Goal: Task Accomplishment & Management: Use online tool/utility

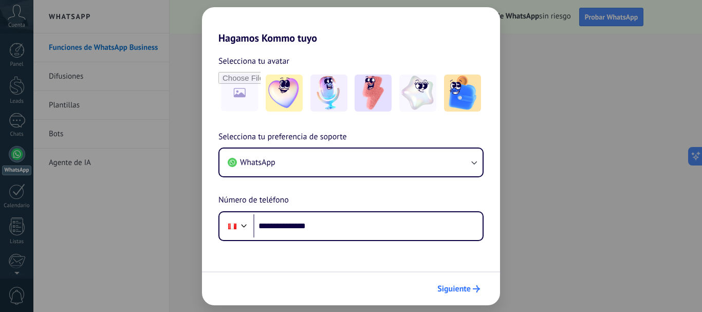
type input "**********"
click at [464, 288] on span "Siguiente" at bounding box center [453, 288] width 33 height 7
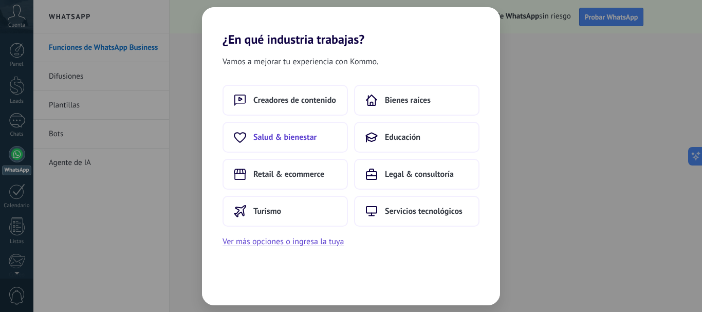
click at [318, 137] on button "Salud & bienestar" at bounding box center [285, 137] width 125 height 31
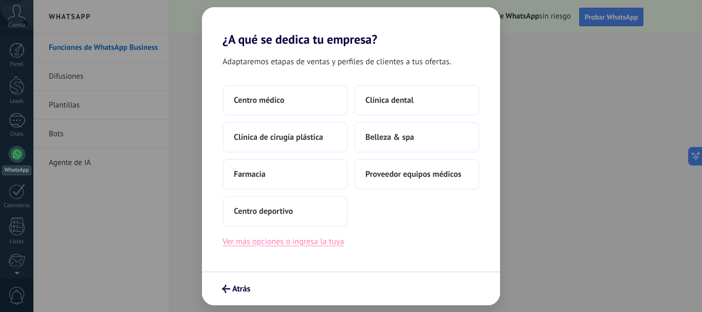
click at [274, 243] on button "Ver más opciones o ingresa la tuya" at bounding box center [283, 241] width 121 height 13
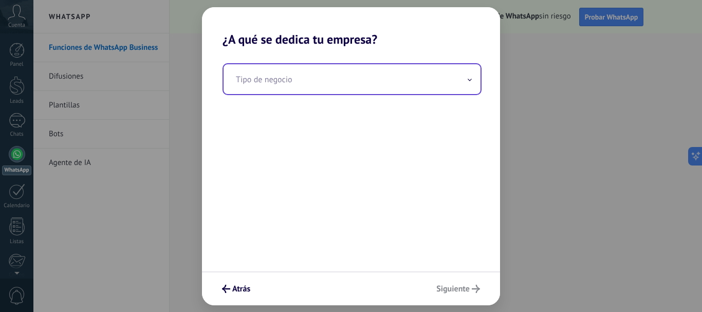
click at [272, 82] on input "text" at bounding box center [352, 79] width 257 height 30
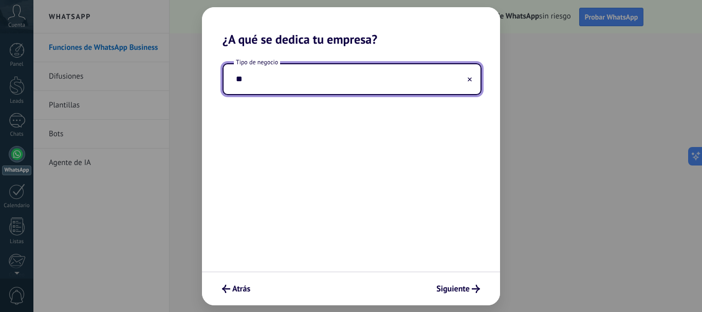
type input "*"
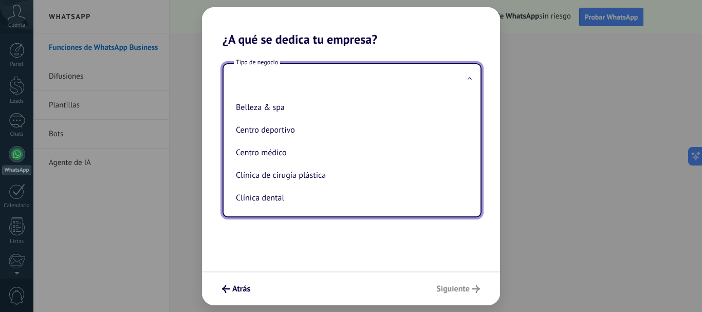
type input "*"
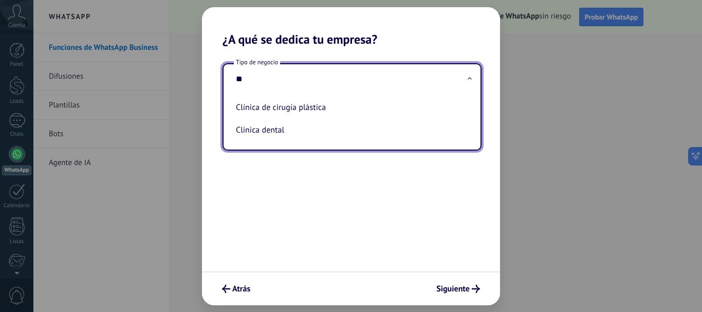
type input "*"
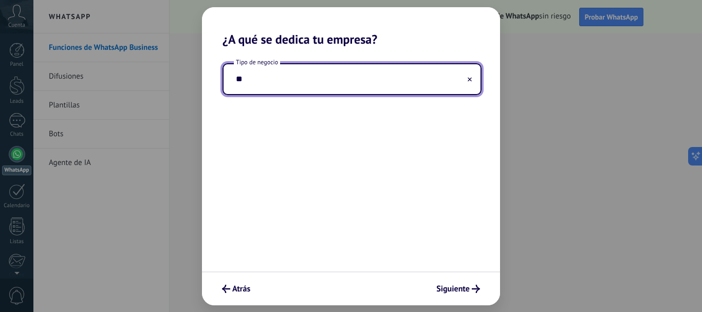
type input "*"
type input "**********"
click at [458, 287] on span "Siguiente" at bounding box center [452, 288] width 33 height 7
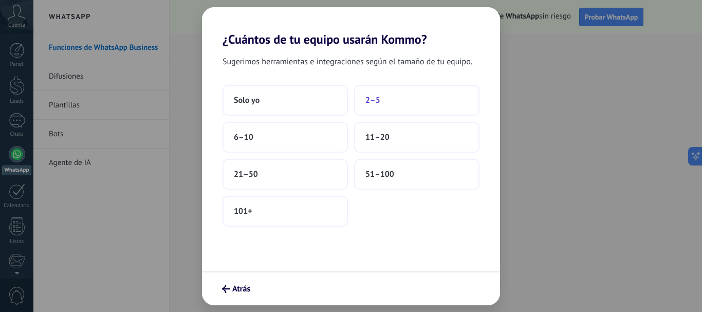
click at [376, 107] on button "2–5" at bounding box center [416, 100] width 125 height 31
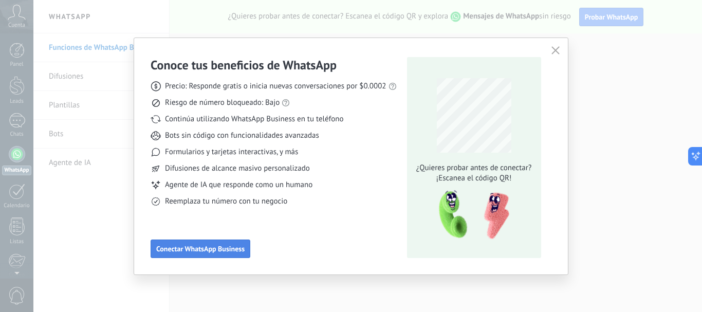
click at [199, 250] on span "Conectar WhatsApp Business" at bounding box center [200, 248] width 88 height 7
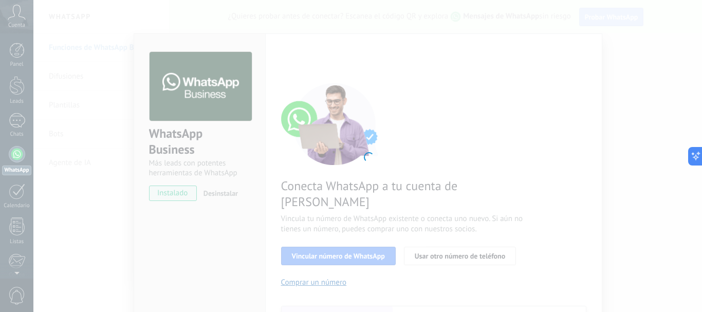
click at [369, 156] on div at bounding box center [367, 156] width 669 height 312
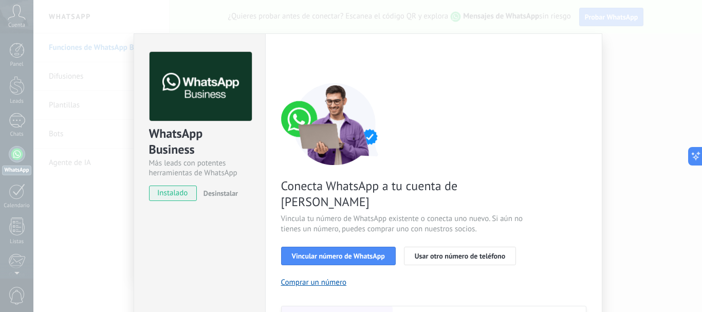
click at [369, 156] on img at bounding box center [335, 124] width 108 height 82
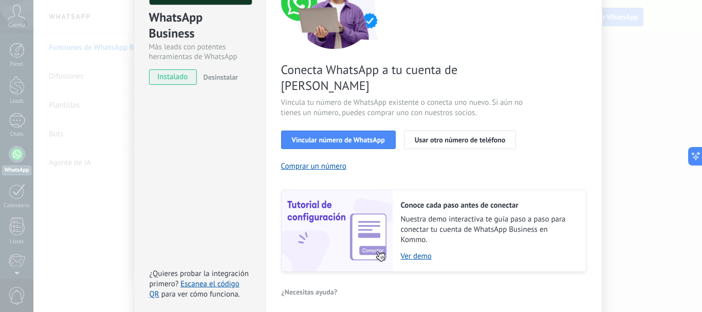
scroll to position [117, 0]
click at [419, 251] on link "Ver demo" at bounding box center [488, 256] width 175 height 10
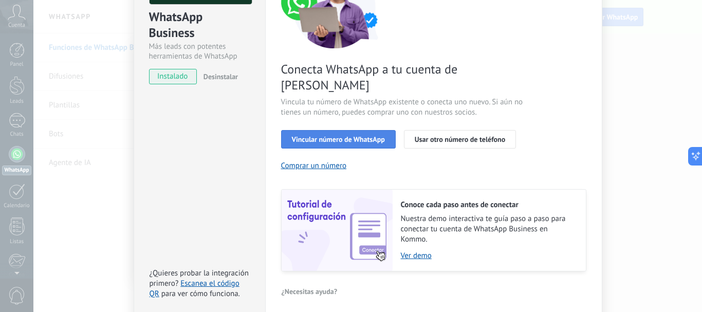
click at [320, 136] on span "Vincular número de WhatsApp" at bounding box center [338, 139] width 93 height 7
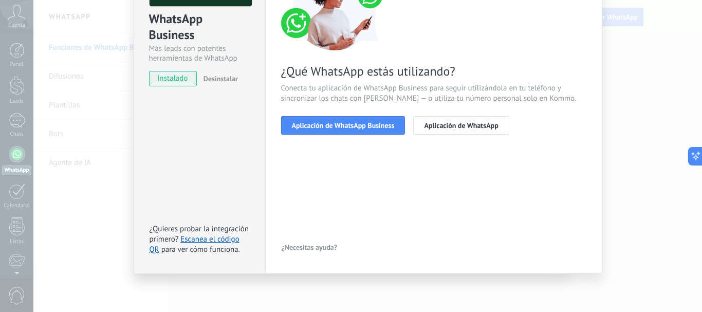
scroll to position [115, 0]
click at [321, 127] on span "Aplicación de WhatsApp Business" at bounding box center [343, 125] width 103 height 7
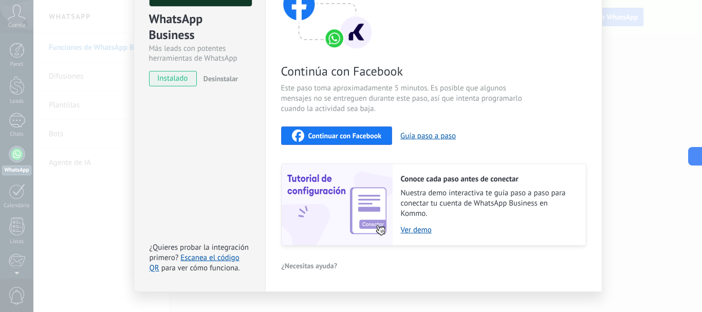
click at [341, 136] on span "Continuar con Facebook" at bounding box center [345, 135] width 74 height 7
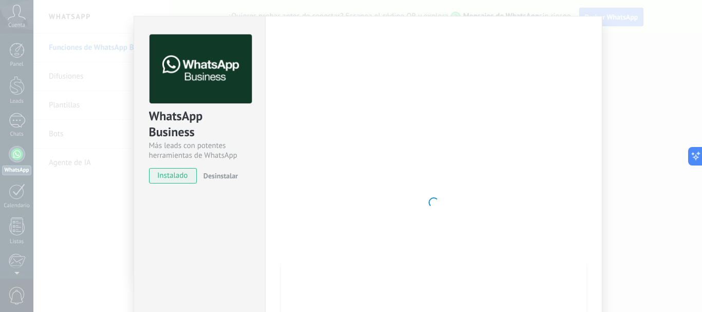
scroll to position [0, 0]
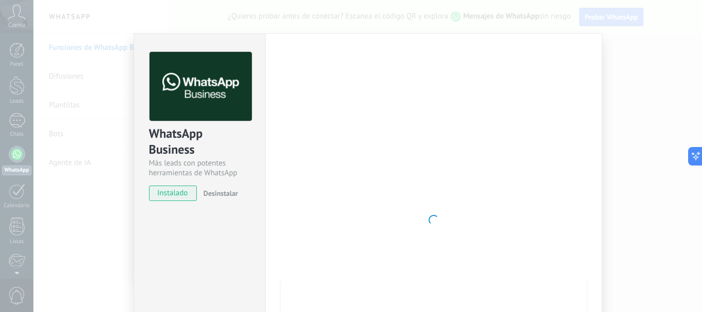
click at [23, 206] on div "Conoce tus beneficios de WhatsApp Precio: Responde gratis o inicia nuevas conve…" at bounding box center [351, 156] width 702 height 312
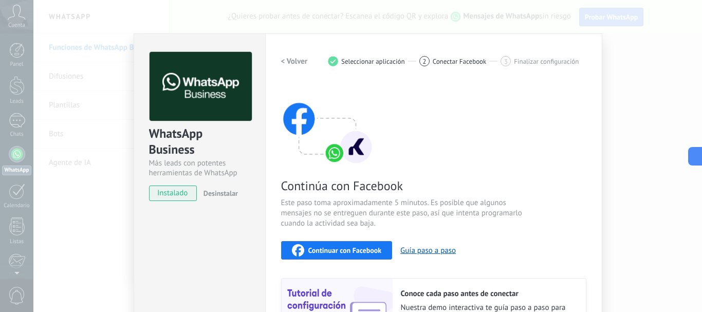
click at [341, 250] on span "Continuar con Facebook" at bounding box center [345, 250] width 74 height 7
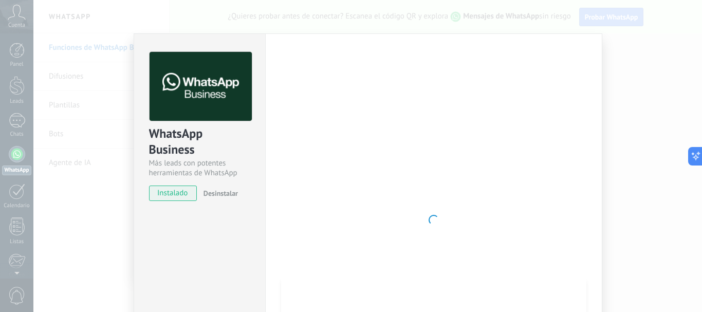
click at [179, 194] on span "instalado" at bounding box center [173, 193] width 47 height 15
click at [175, 95] on img at bounding box center [201, 86] width 102 height 69
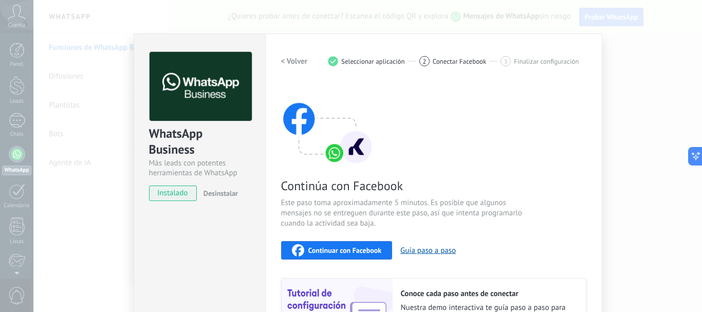
click at [423, 61] on span "2" at bounding box center [425, 61] width 4 height 9
click at [288, 61] on h2 "< Volver" at bounding box center [294, 62] width 27 height 10
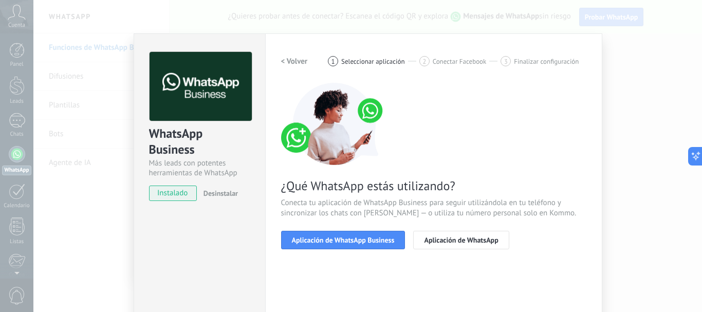
click at [288, 63] on h2 "< Volver" at bounding box center [294, 62] width 27 height 10
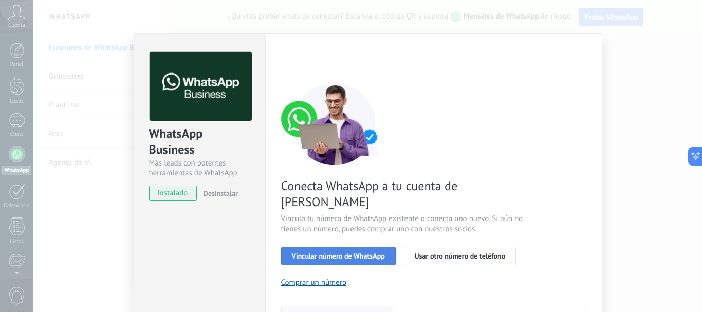
click at [356, 252] on span "Vincular número de WhatsApp" at bounding box center [338, 255] width 93 height 7
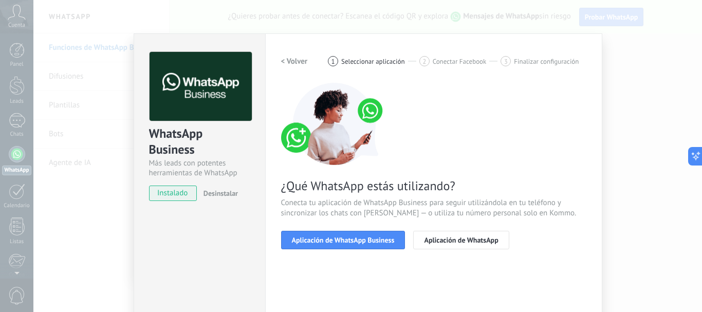
click at [356, 236] on span "Aplicación de WhatsApp Business" at bounding box center [343, 239] width 103 height 7
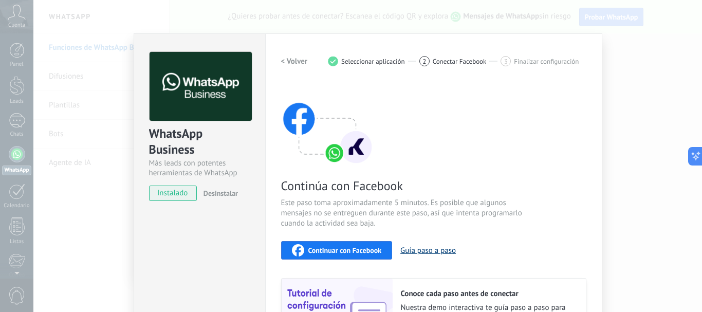
click at [427, 251] on button "Guía paso a paso" at bounding box center [428, 251] width 56 height 10
click at [322, 258] on button "Continuar con Facebook" at bounding box center [337, 250] width 112 height 19
